Goal: Task Accomplishment & Management: Use online tool/utility

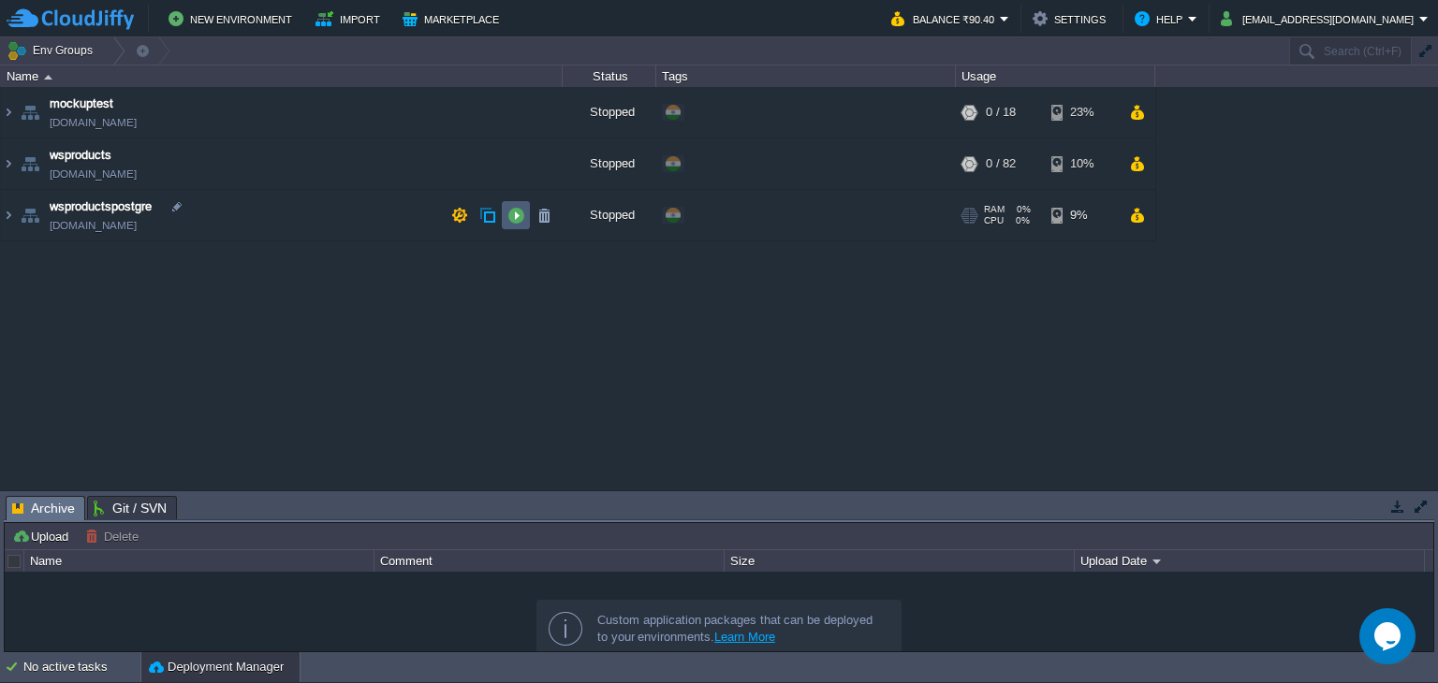
click at [514, 214] on button "button" at bounding box center [515, 215] width 17 height 17
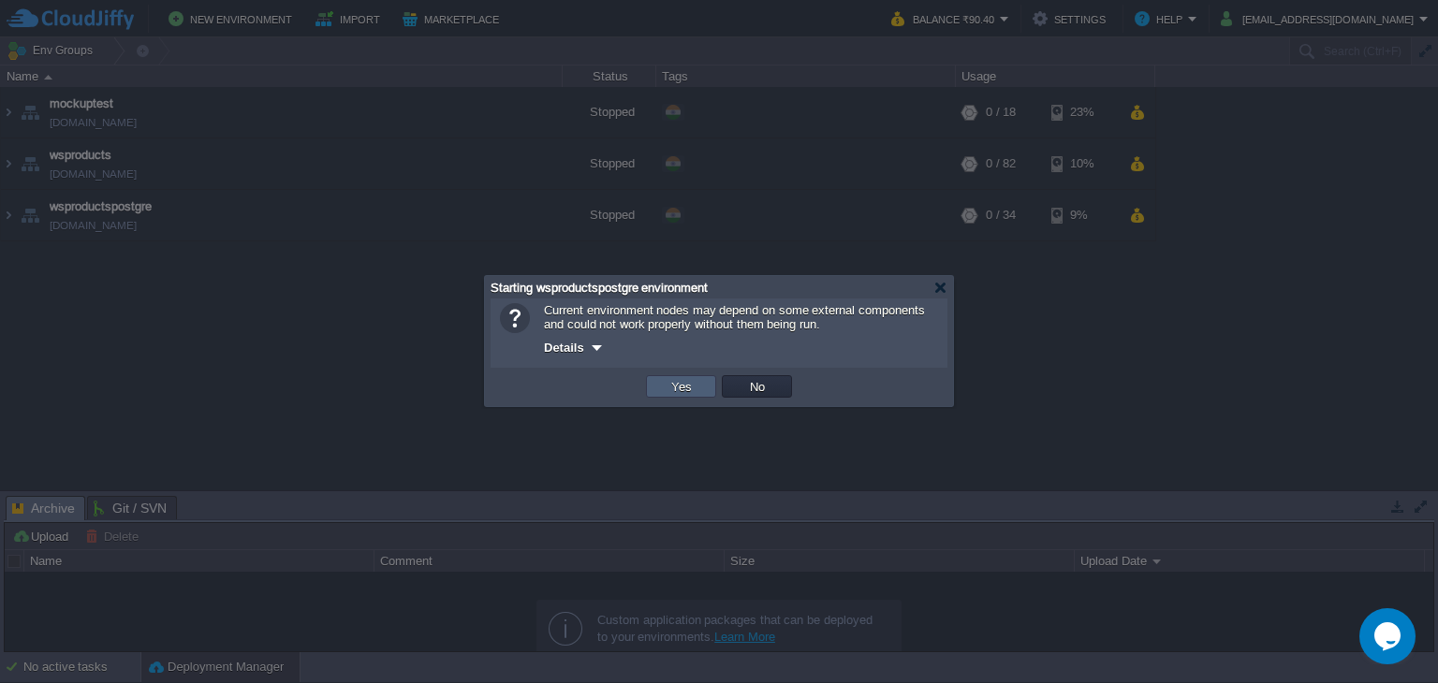
click at [685, 383] on button "Yes" at bounding box center [681, 386] width 32 height 17
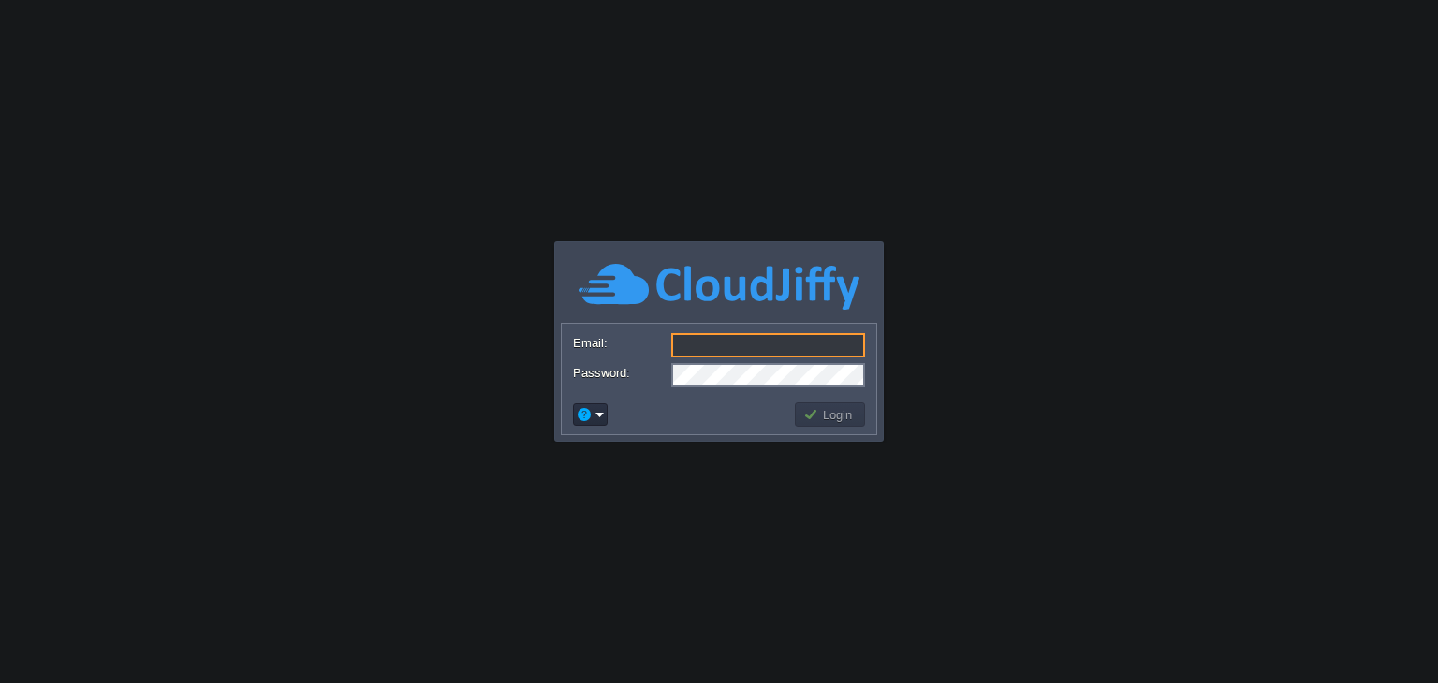
click at [749, 351] on input "Email:" at bounding box center [768, 345] width 194 height 24
type input "[EMAIL_ADDRESS][DOMAIN_NAME]"
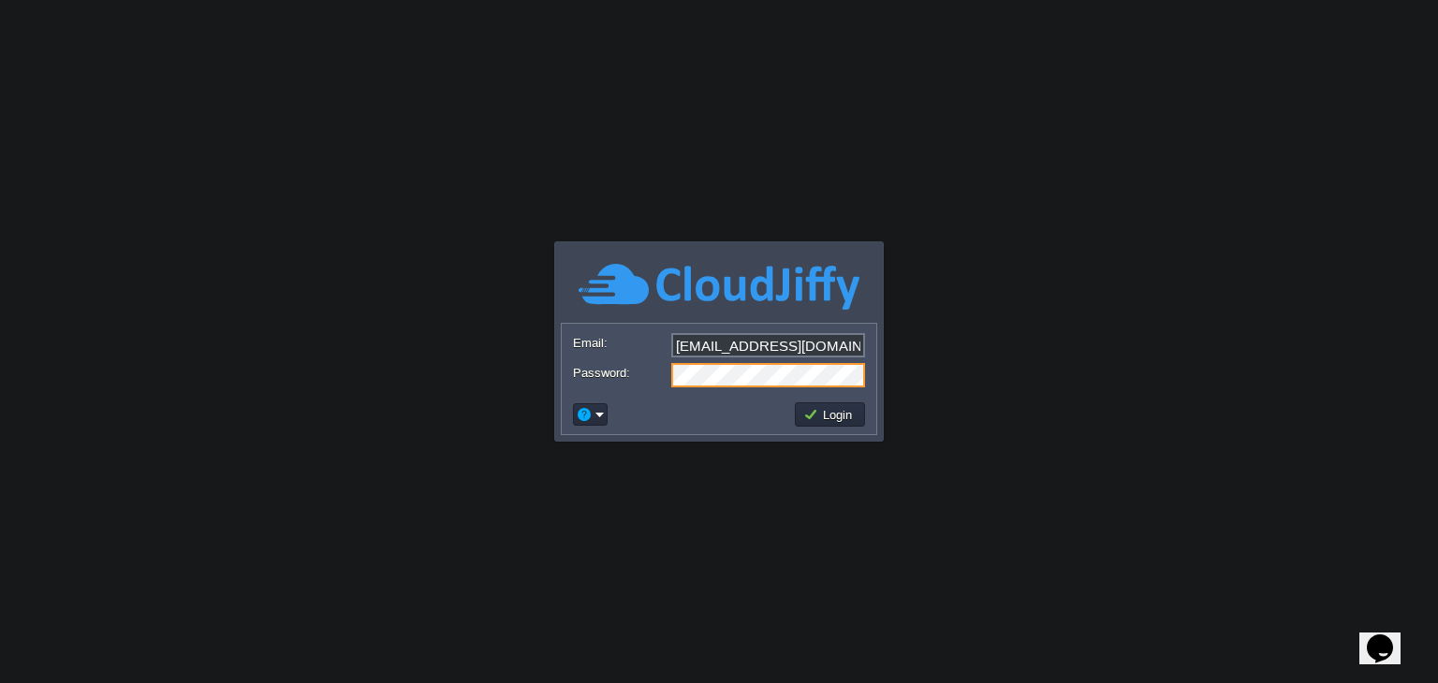
click at [973, 169] on body "Application Platform v.8.10.2 Email: [EMAIL_ADDRESS][DOMAIN_NAME] Password: Log…" at bounding box center [719, 341] width 1438 height 683
click at [846, 412] on button "Login" at bounding box center [830, 414] width 54 height 17
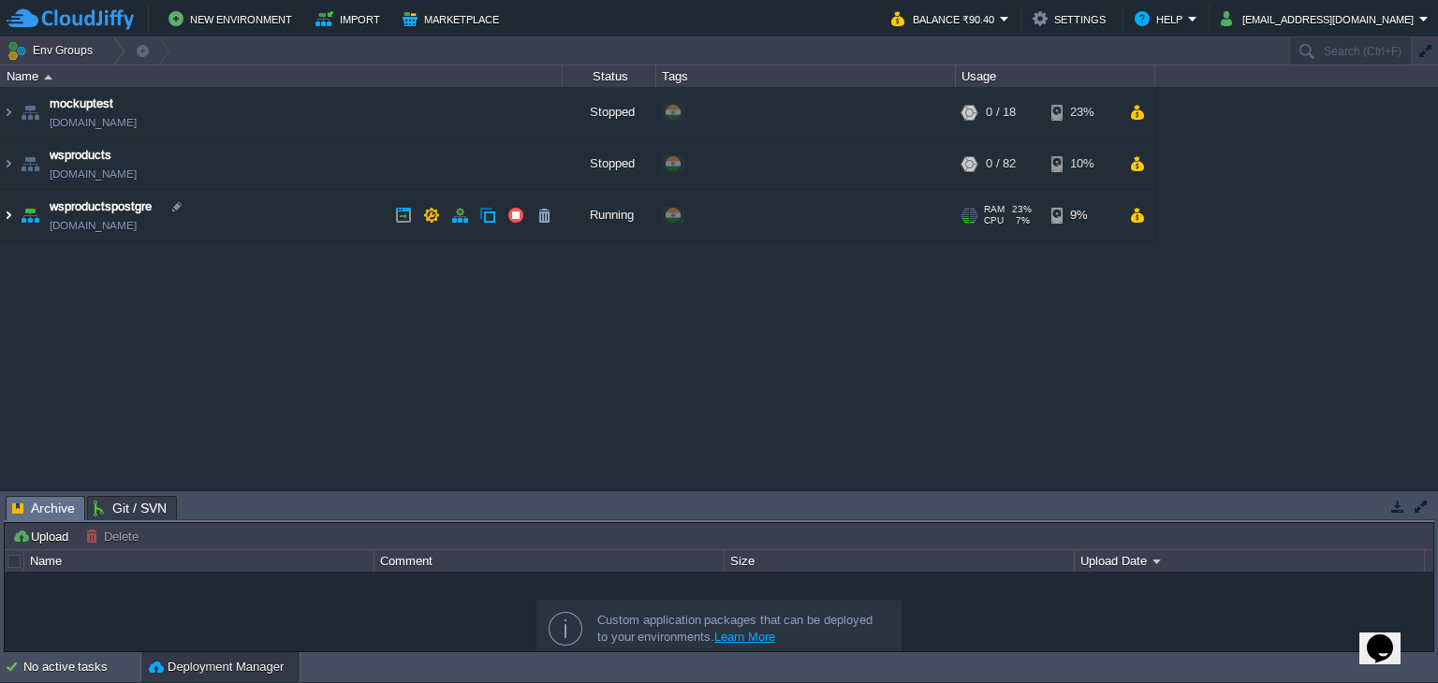
click at [9, 217] on img at bounding box center [8, 215] width 15 height 51
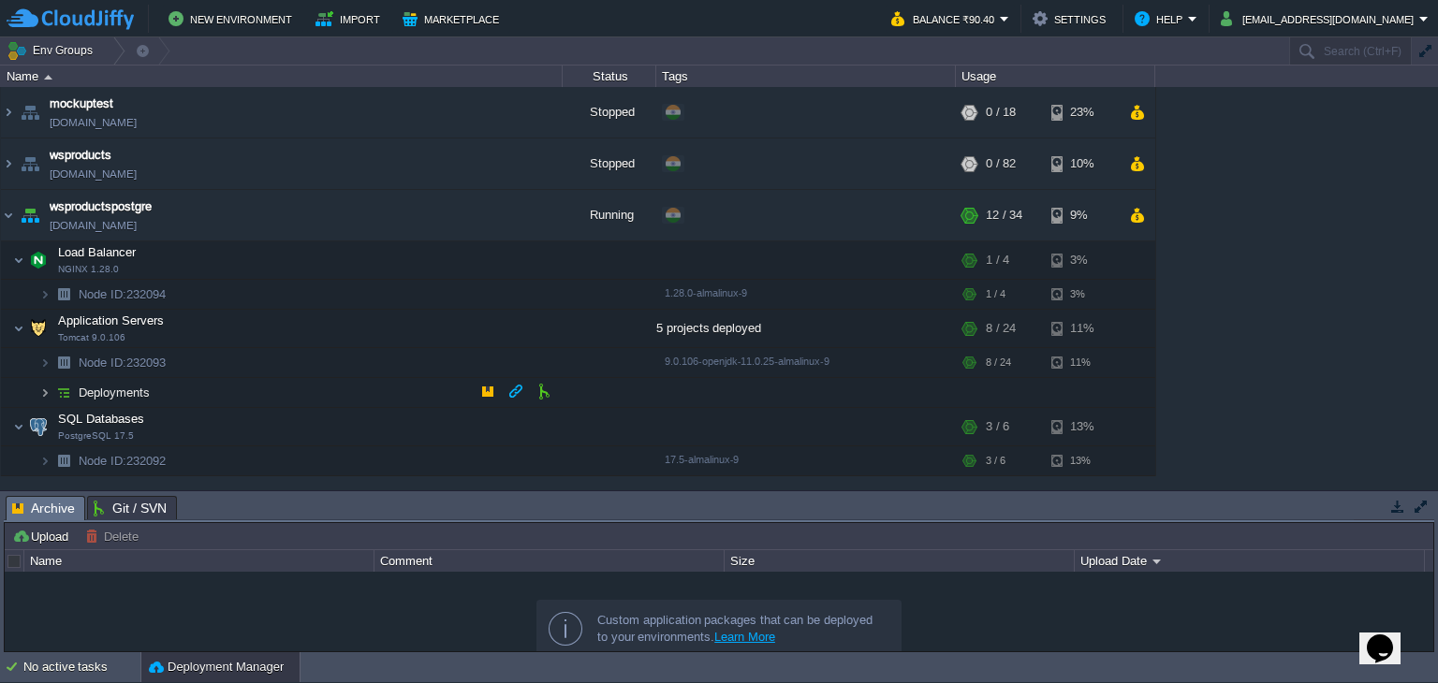
click at [47, 395] on img at bounding box center [44, 392] width 11 height 29
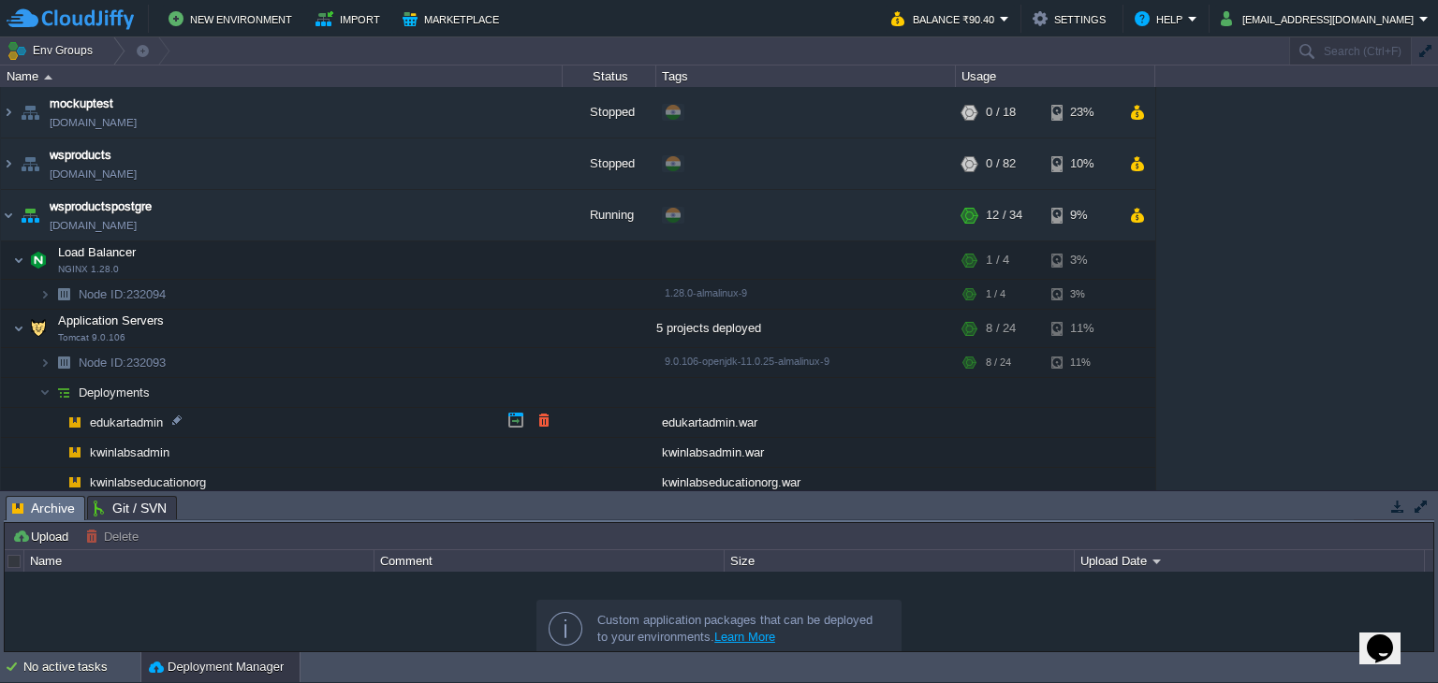
scroll to position [132, 0]
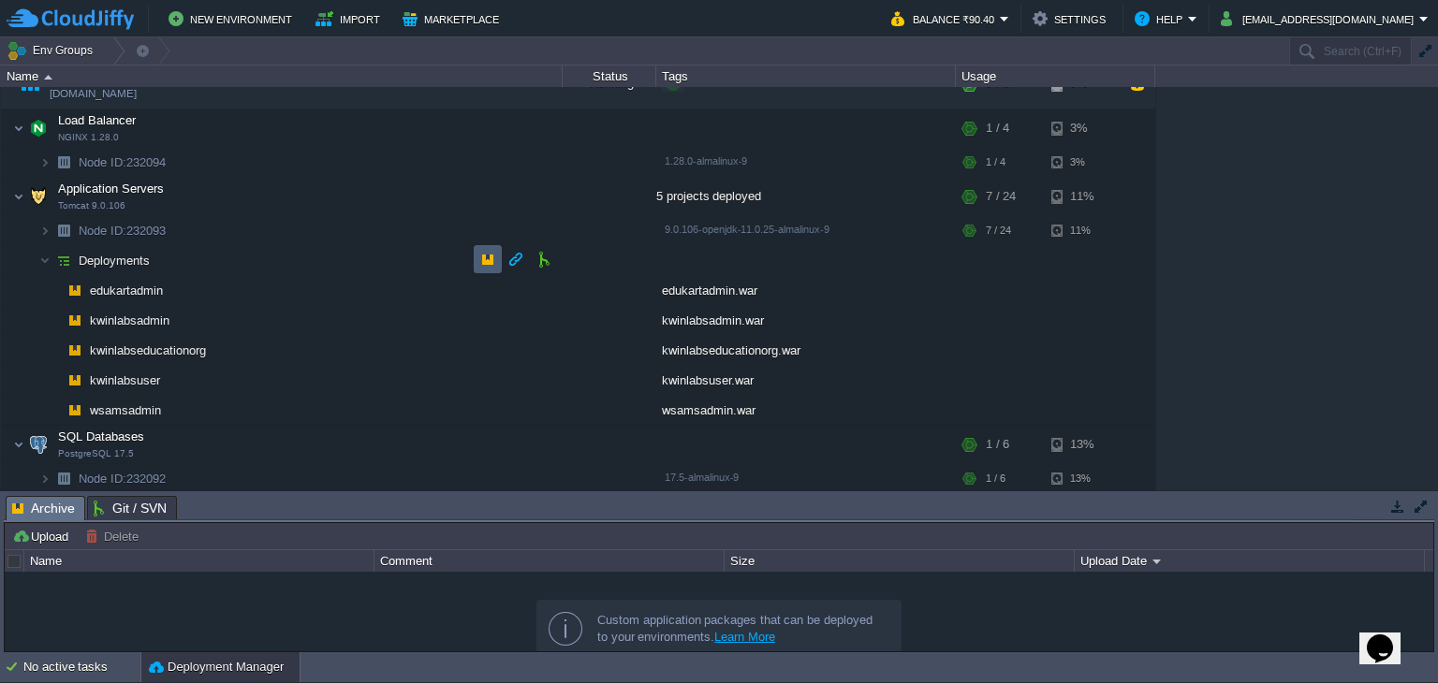
click at [483, 264] on button "button" at bounding box center [487, 259] width 17 height 17
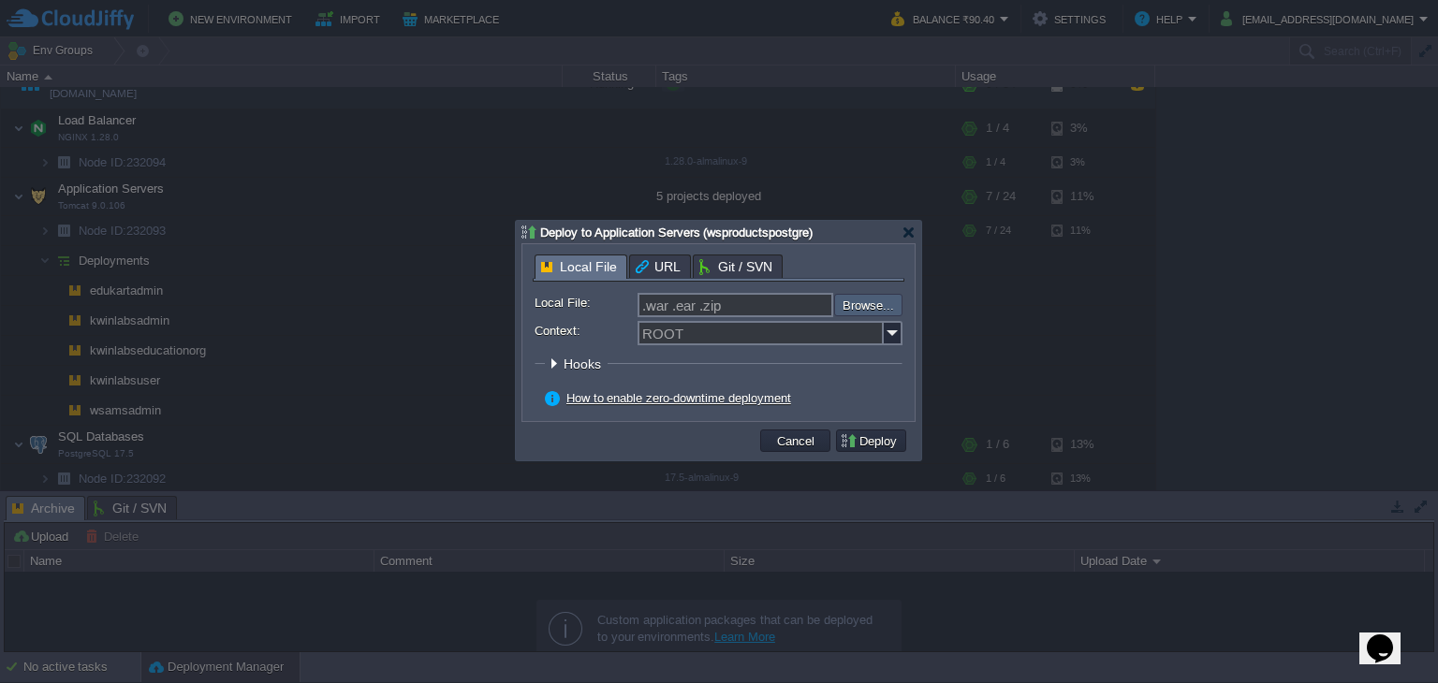
click at [869, 304] on input "file" at bounding box center [783, 305] width 237 height 22
type input "C:\fakepath\bookmystarsadmin.war"
type input "bookmystarsadmin.war"
drag, startPoint x: 760, startPoint y: 310, endPoint x: 623, endPoint y: 311, distance: 136.6
click at [623, 311] on div "Local File: bookmystarsadmin.war Browse..." at bounding box center [718, 305] width 368 height 24
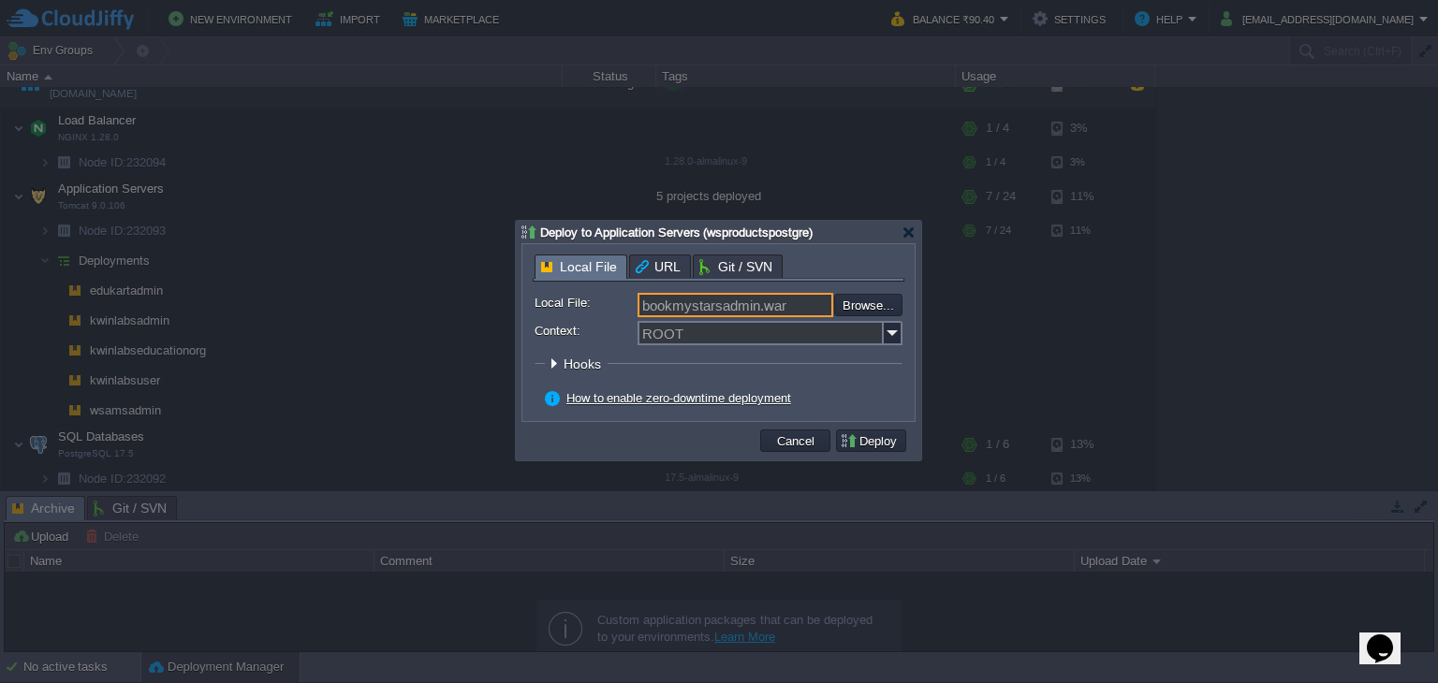
click at [743, 308] on input "bookmystarsadmin.war" at bounding box center [735, 305] width 196 height 24
click at [756, 306] on input "bookmystarsadmin.war" at bounding box center [735, 305] width 196 height 24
drag, startPoint x: 756, startPoint y: 306, endPoint x: 641, endPoint y: 316, distance: 115.6
click at [641, 316] on input "bookmystarsadmin.war" at bounding box center [735, 305] width 196 height 24
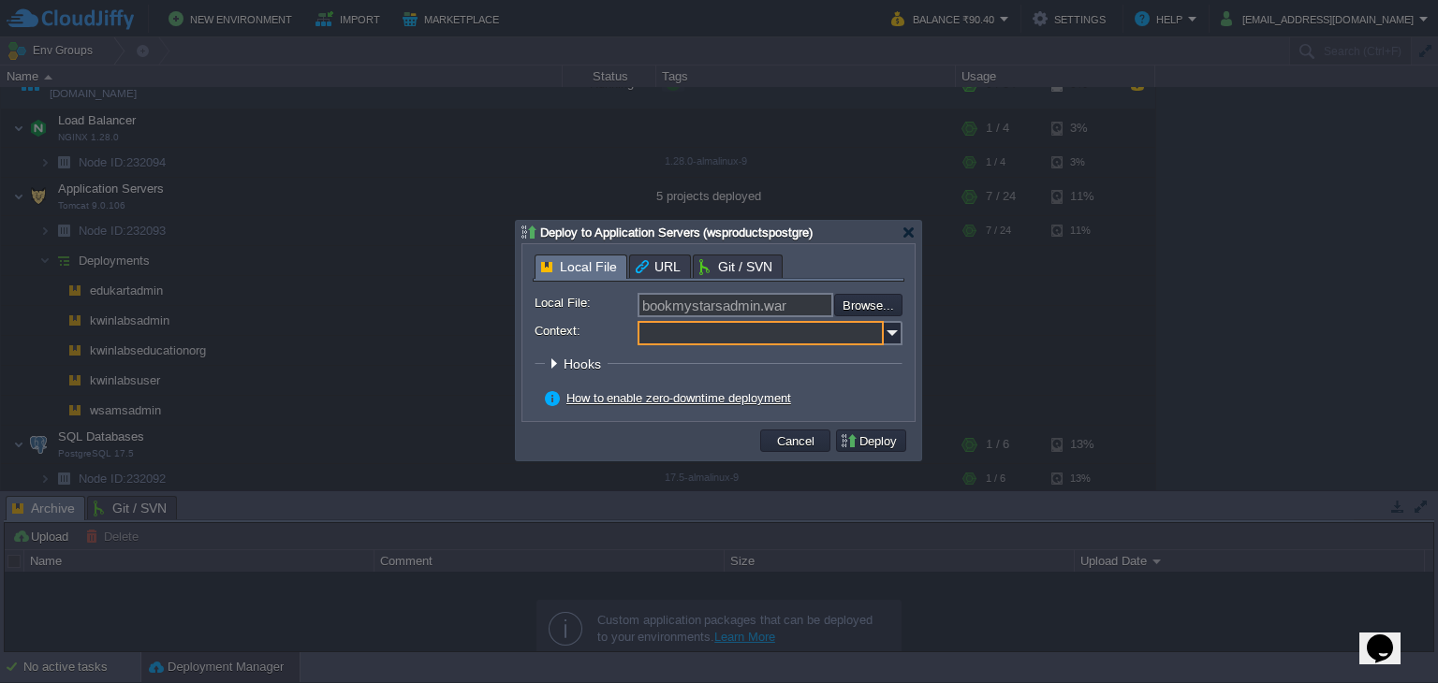
click at [763, 336] on input "Context:" at bounding box center [760, 333] width 246 height 24
paste input "bookmystarsadmin."
type input "bookmystarsadmin"
click at [872, 439] on button "Deploy" at bounding box center [871, 440] width 63 height 17
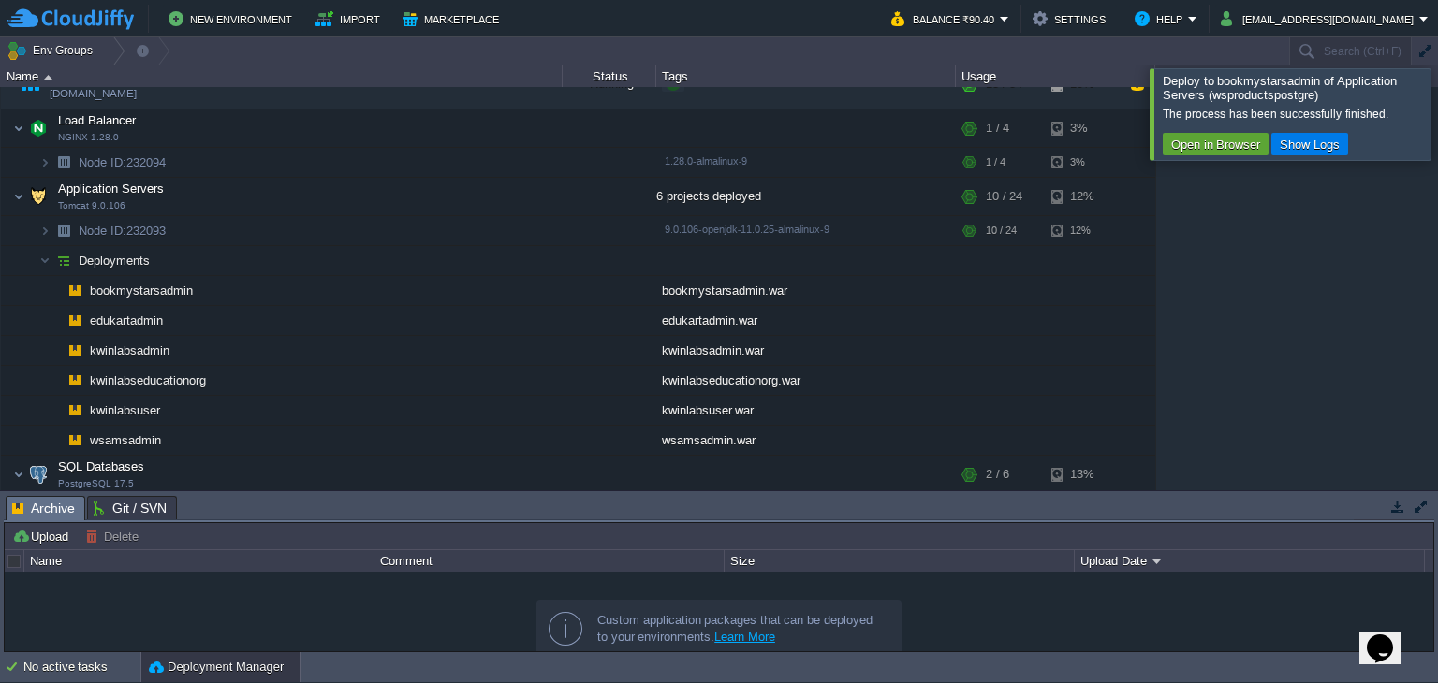
click at [1437, 109] on div at bounding box center [1460, 113] width 0 height 91
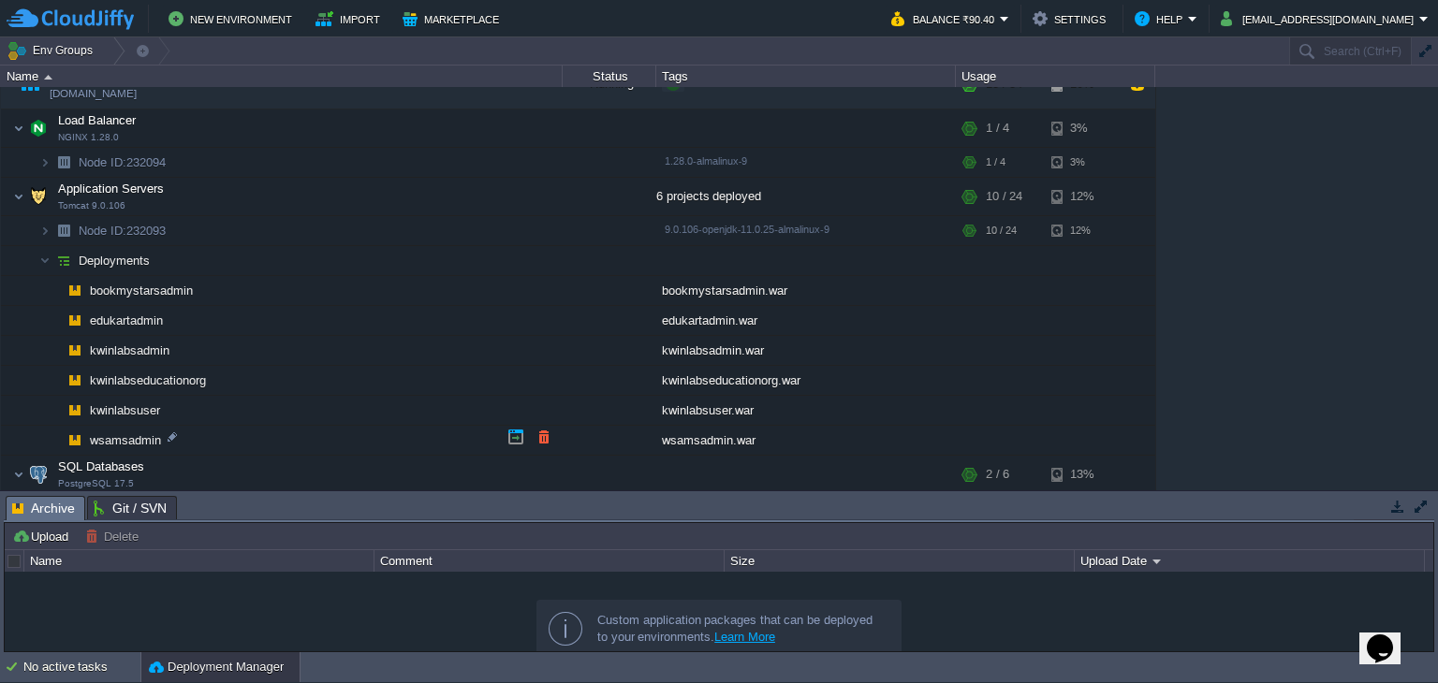
scroll to position [162, 0]
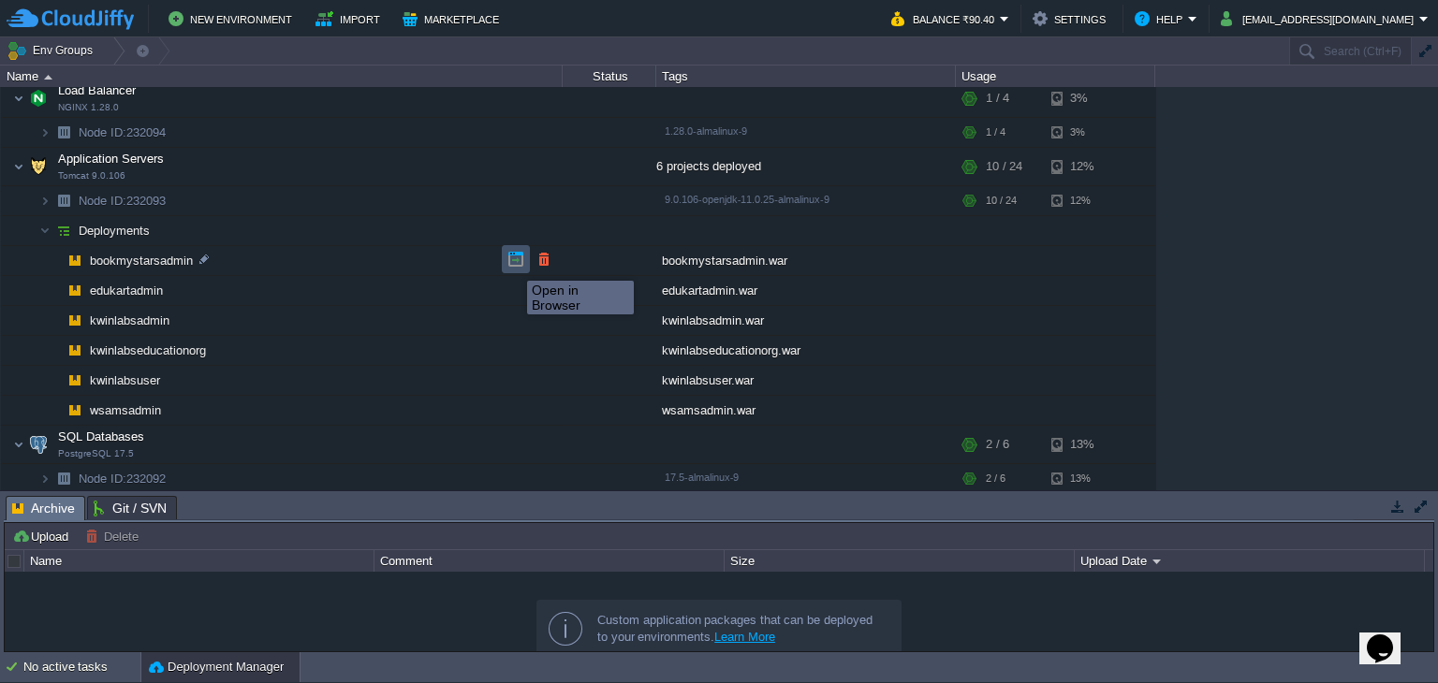
click at [513, 264] on button "button" at bounding box center [515, 259] width 17 height 17
